Goal: Information Seeking & Learning: Learn about a topic

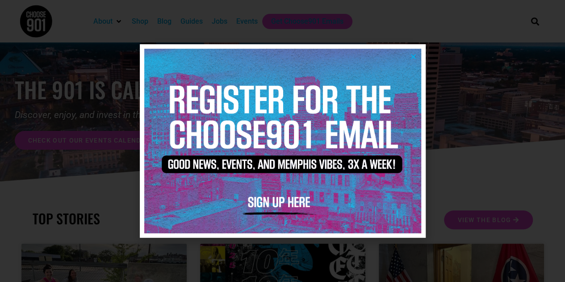
click at [412, 56] on icon "Close" at bounding box center [413, 56] width 7 height 7
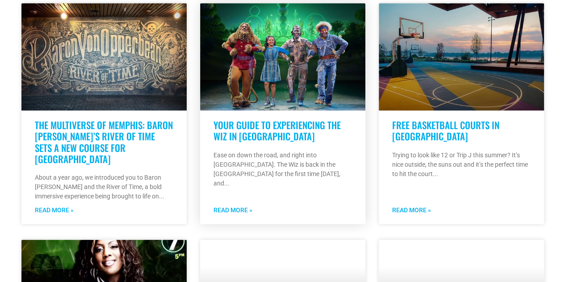
scroll to position [491, 0]
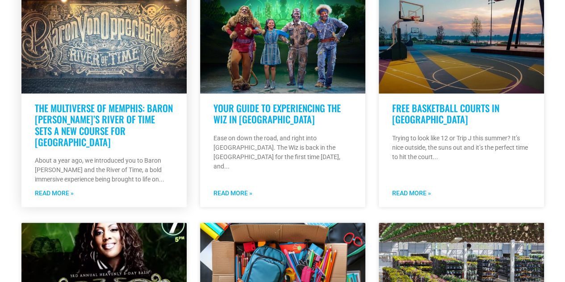
click at [66, 194] on link "Read More »" at bounding box center [54, 192] width 39 height 9
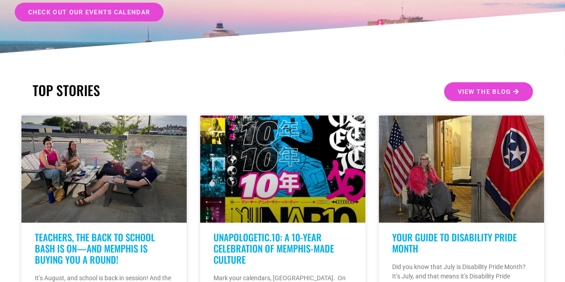
scroll to position [0, 0]
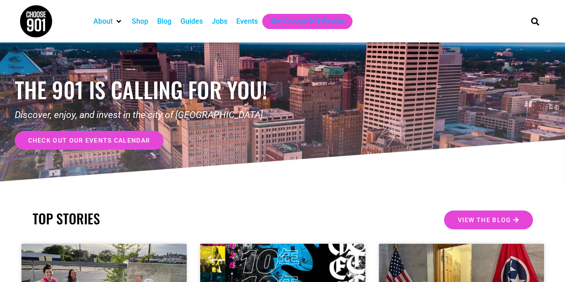
click at [245, 23] on div "Events" at bounding box center [246, 21] width 21 height 11
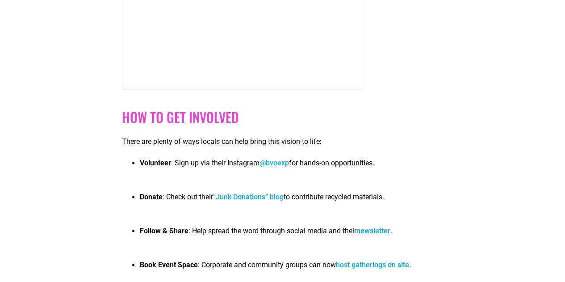
scroll to position [2233, 0]
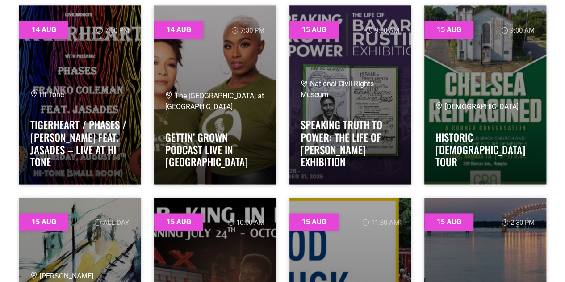
scroll to position [2277, 0]
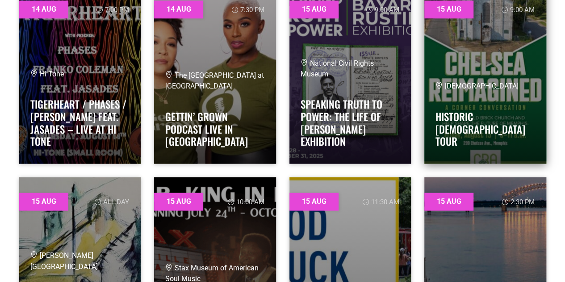
click at [472, 111] on div "Old Brick Church Historic Old Brick Church Tour" at bounding box center [485, 116] width 100 height 71
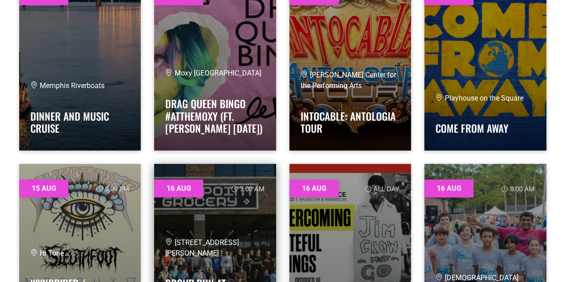
scroll to position [2858, 0]
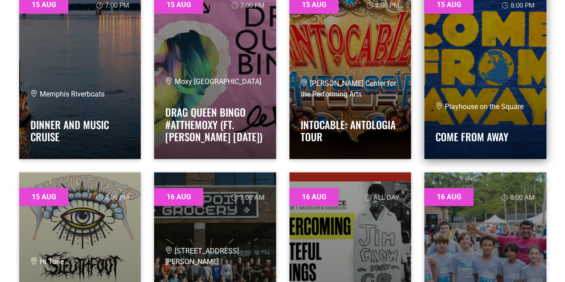
click at [463, 94] on link at bounding box center [485, 69] width 122 height 179
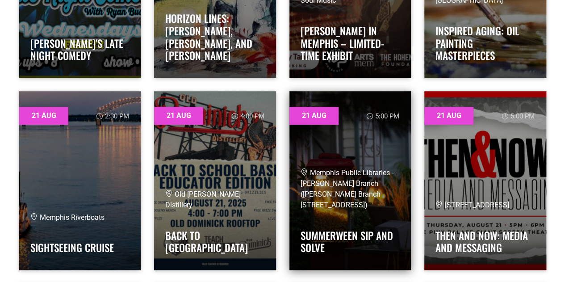
scroll to position [7099, 0]
